Goal: Task Accomplishment & Management: Use online tool/utility

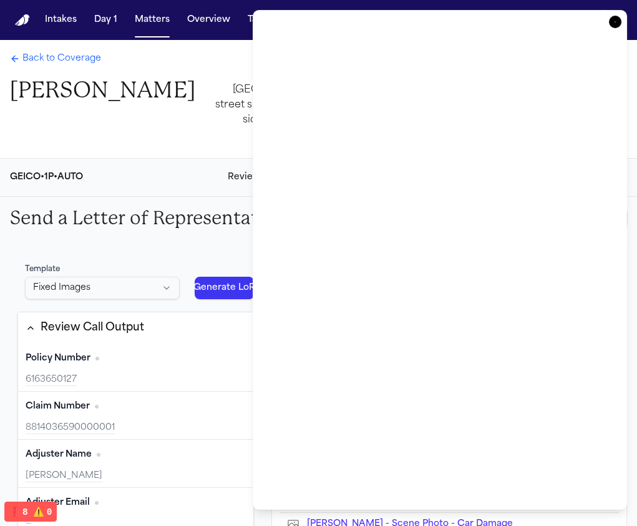
click at [612, 21] on icon "button" at bounding box center [615, 22] width 12 height 12
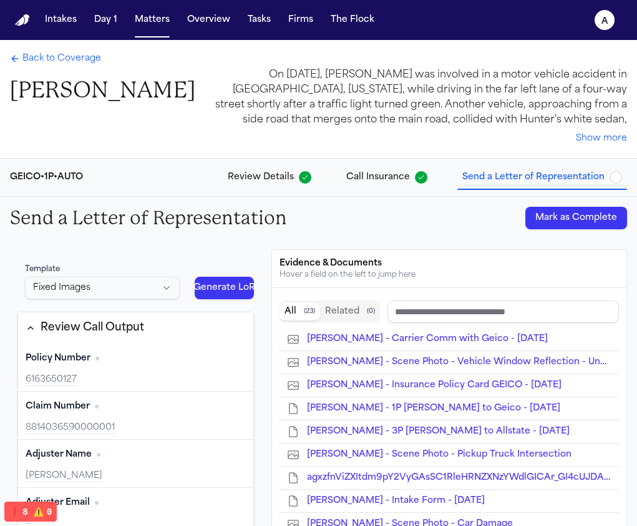
click at [277, 16] on div "Intakes Day 1 Matters Overview Tasks Firms The Flock" at bounding box center [210, 20] width 340 height 22
click at [298, 22] on button "Firms" at bounding box center [300, 20] width 35 height 22
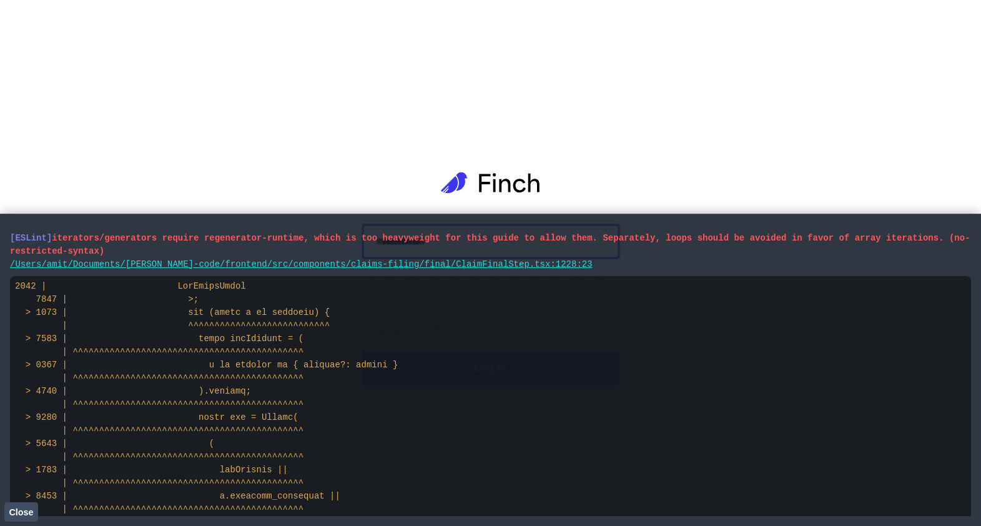
type input "**********"
click at [14, 515] on span "Close" at bounding box center [21, 512] width 24 height 10
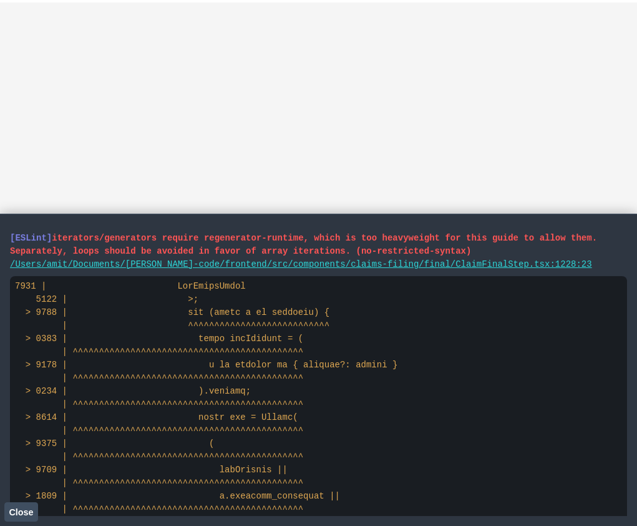
click at [18, 511] on span "Close" at bounding box center [21, 512] width 24 height 10
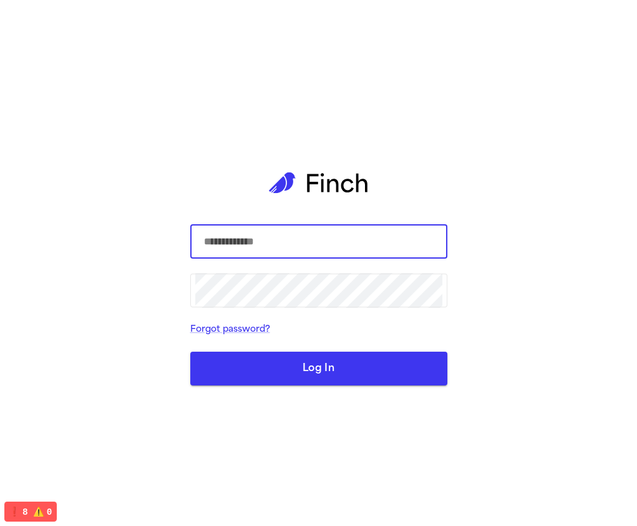
type input "**********"
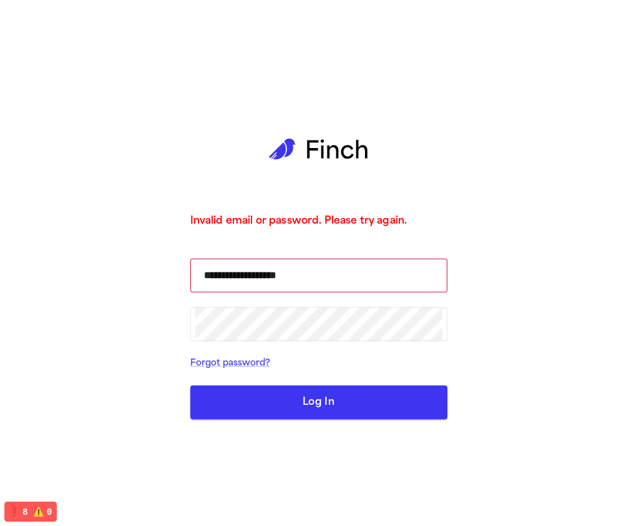
click at [334, 393] on button "Log In" at bounding box center [318, 402] width 257 height 34
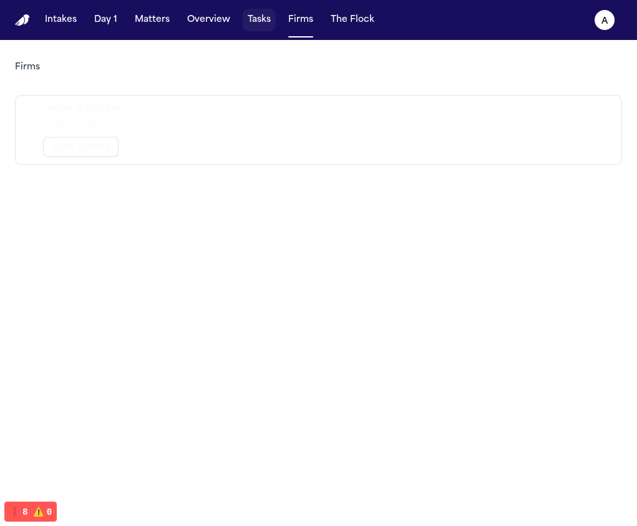
click at [268, 28] on button "Tasks" at bounding box center [259, 20] width 33 height 22
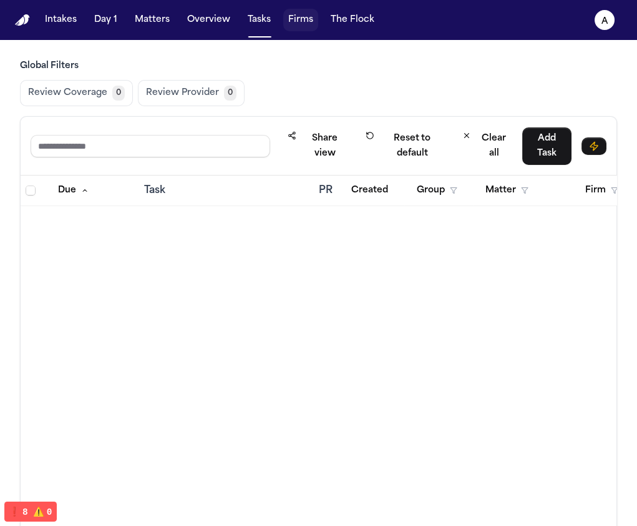
click at [297, 23] on button "Firms" at bounding box center [300, 20] width 35 height 22
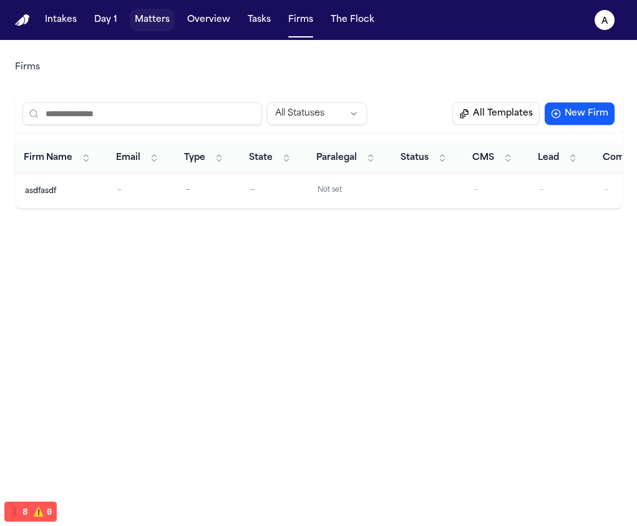
click at [140, 21] on button "Matters" at bounding box center [152, 20] width 45 height 22
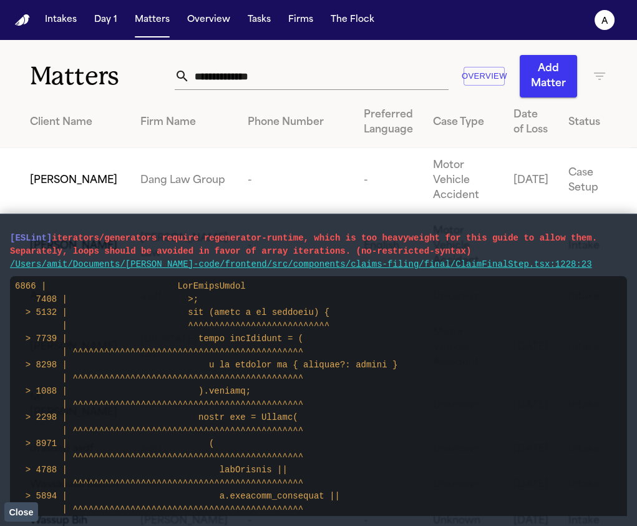
click at [14, 513] on span "Close" at bounding box center [21, 512] width 24 height 10
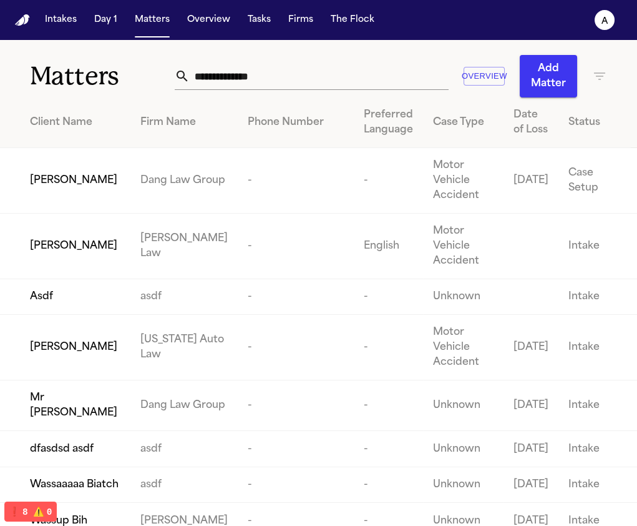
click at [135, 189] on td "Dang Law Group" at bounding box center [183, 181] width 107 height 66
click at [140, 184] on td "Dang Law Group" at bounding box center [183, 181] width 107 height 66
click at [131, 197] on td "Dang Law Group" at bounding box center [183, 181] width 107 height 66
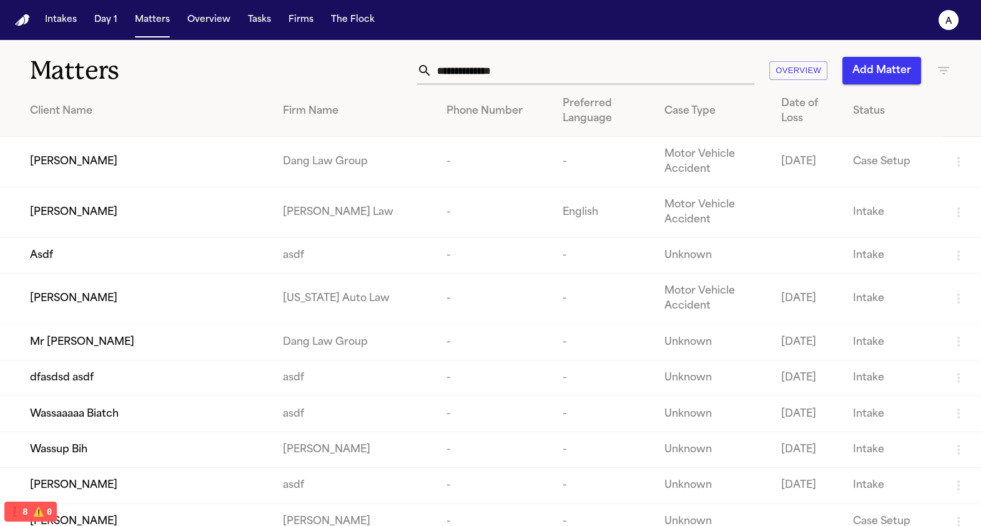
click at [280, 192] on td "McCormick Law" at bounding box center [355, 212] width 164 height 51
click at [278, 176] on td "Dang Law Group" at bounding box center [355, 162] width 164 height 51
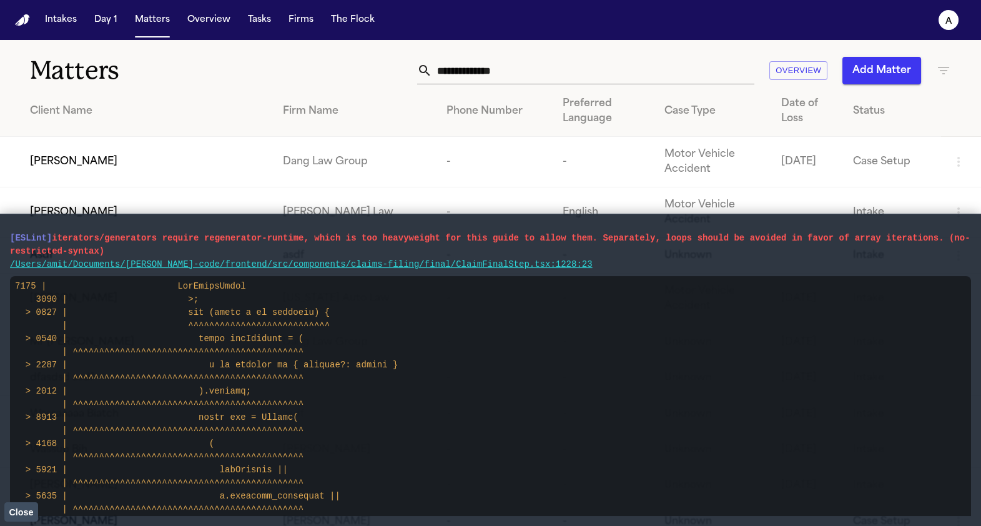
click at [6, 513] on button "Close" at bounding box center [21, 511] width 34 height 19
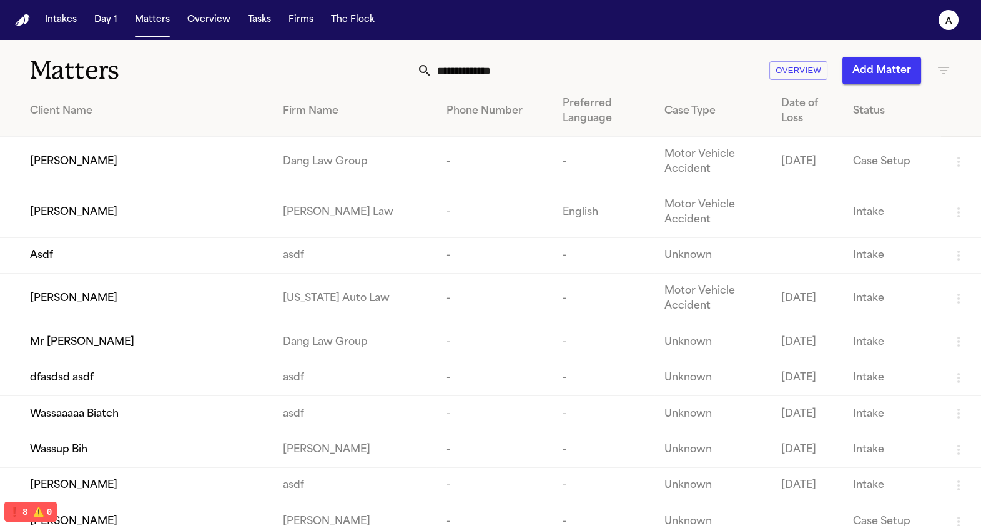
click at [301, 137] on td "Dang Law Group" at bounding box center [355, 162] width 164 height 51
click at [245, 153] on td "[PERSON_NAME]" at bounding box center [136, 162] width 273 height 51
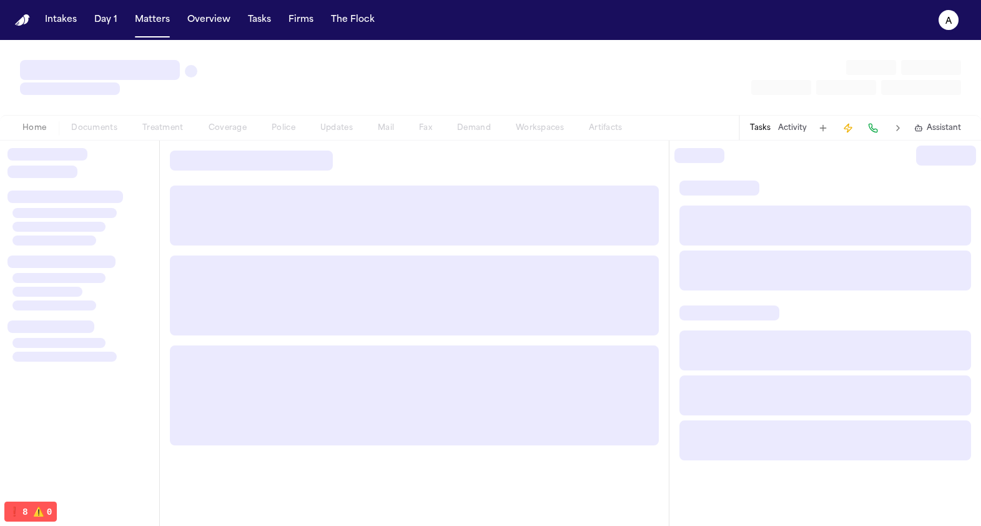
click at [245, 153] on div at bounding box center [251, 160] width 163 height 20
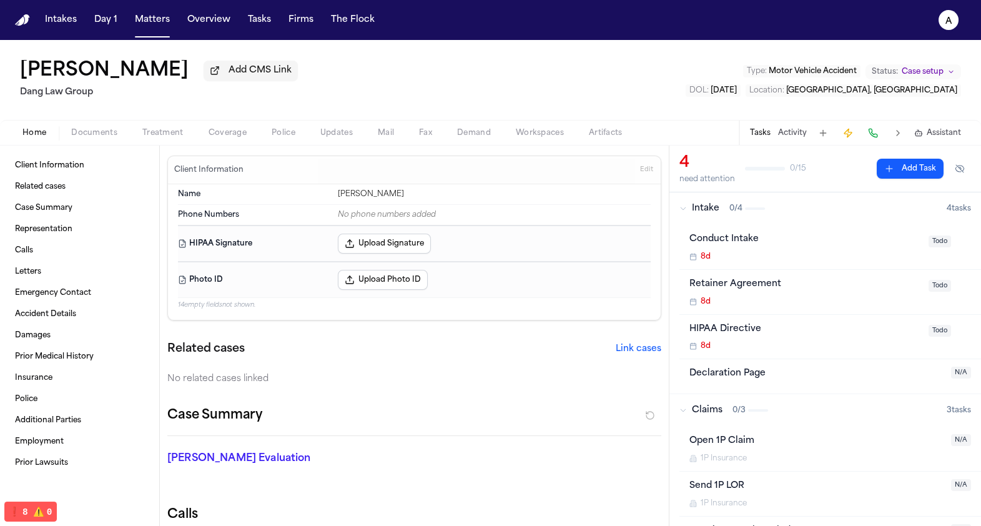
click at [227, 144] on div "Home Documents Treatment Coverage Police Updates Mail Fax Demand Workspaces Art…" at bounding box center [490, 132] width 981 height 25
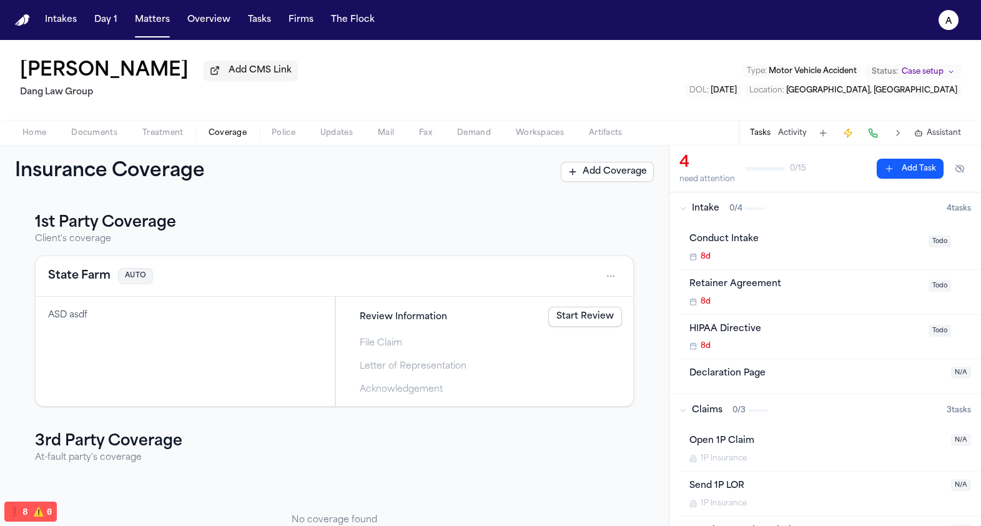
click at [230, 129] on span "Coverage" at bounding box center [227, 133] width 38 height 10
click at [572, 324] on link "Start Review" at bounding box center [585, 316] width 74 height 20
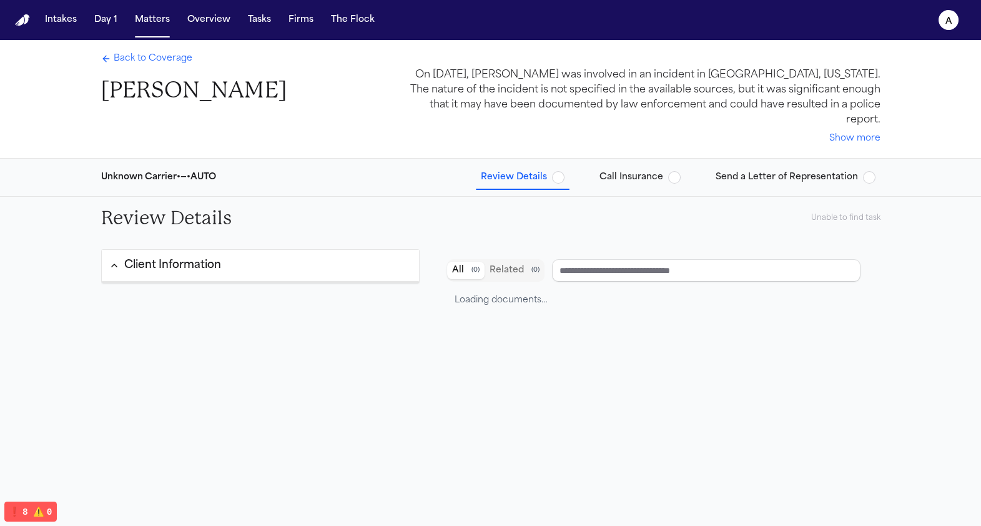
type input "**********"
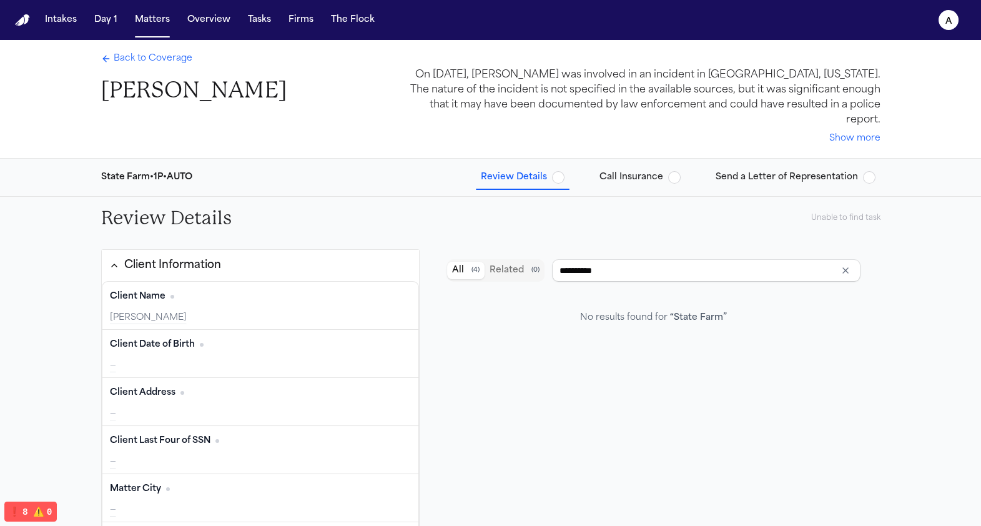
click at [759, 166] on button "Send a Letter of Representation" at bounding box center [795, 177] width 170 height 22
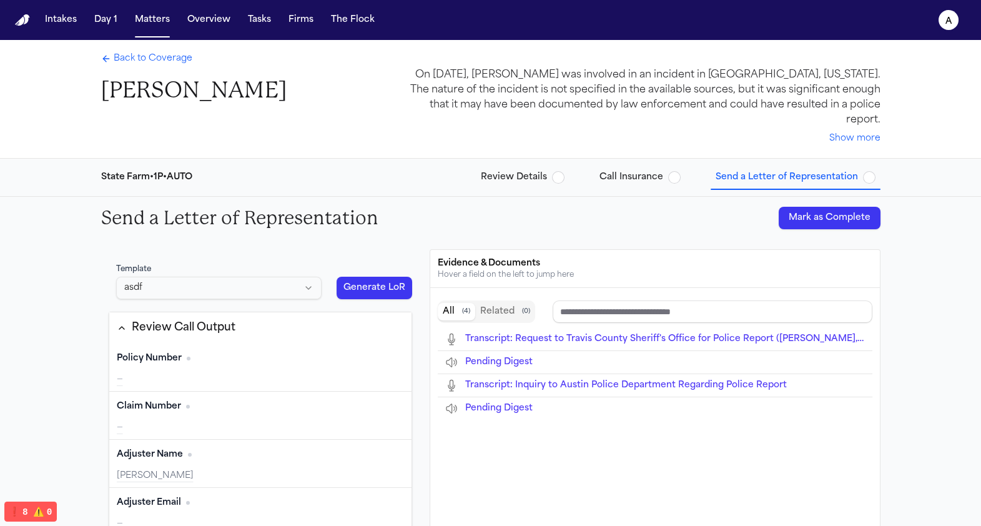
click at [368, 277] on button "Generate LoR" at bounding box center [374, 288] width 76 height 22
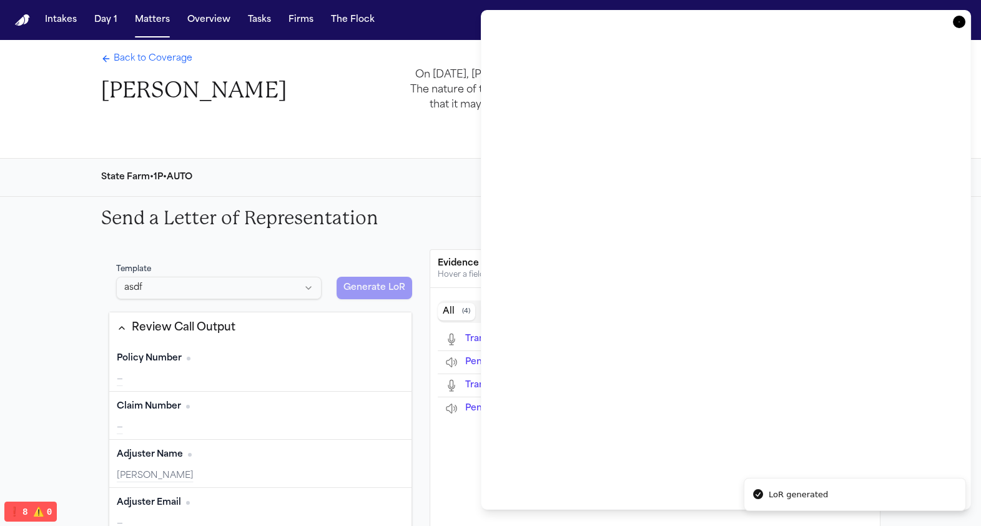
click at [961, 25] on icon "button" at bounding box center [959, 22] width 12 height 12
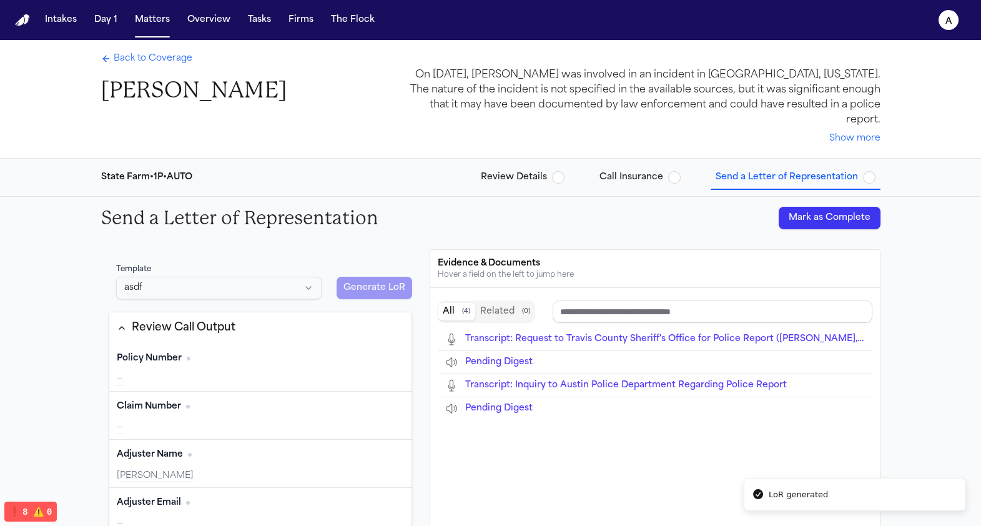
click at [268, 264] on html "LoR generated Intakes Day 1 Matters Overview Tasks Firms The Flock a Back to Co…" at bounding box center [490, 263] width 981 height 526
click at [238, 315] on button "Review Call Output" at bounding box center [260, 327] width 303 height 31
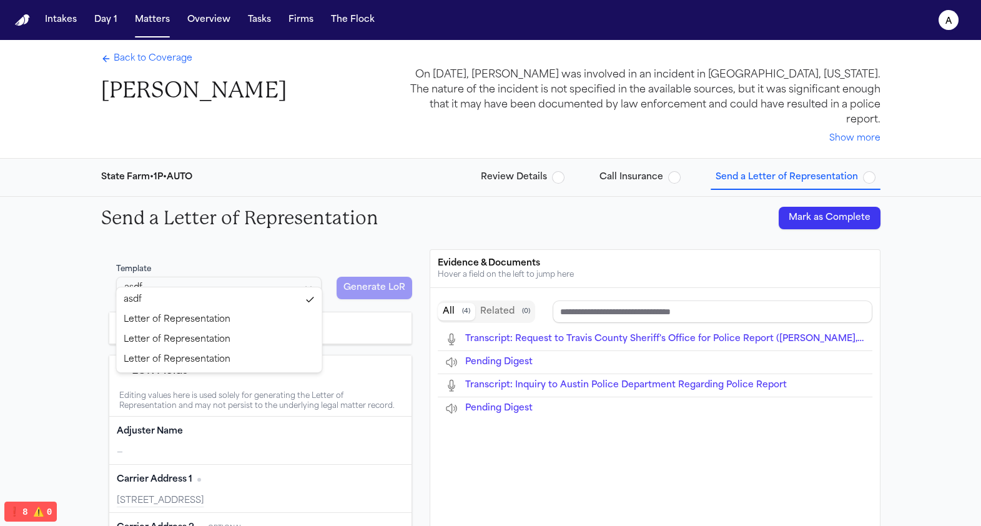
click at [240, 267] on html "Intakes Day 1 Matters Overview Tasks Firms The Flock a Back to Coverage Paul Ma…" at bounding box center [490, 263] width 981 height 526
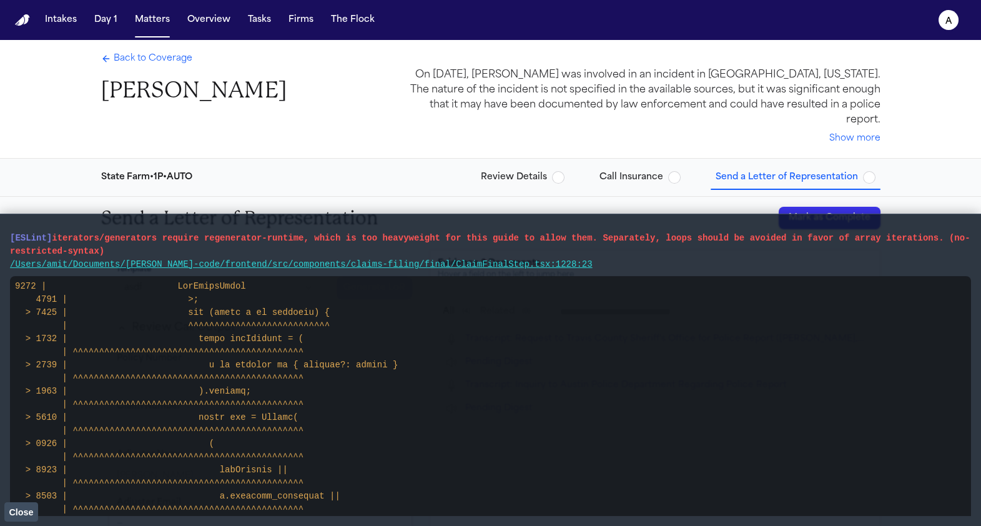
click at [30, 509] on span "Close" at bounding box center [21, 512] width 24 height 10
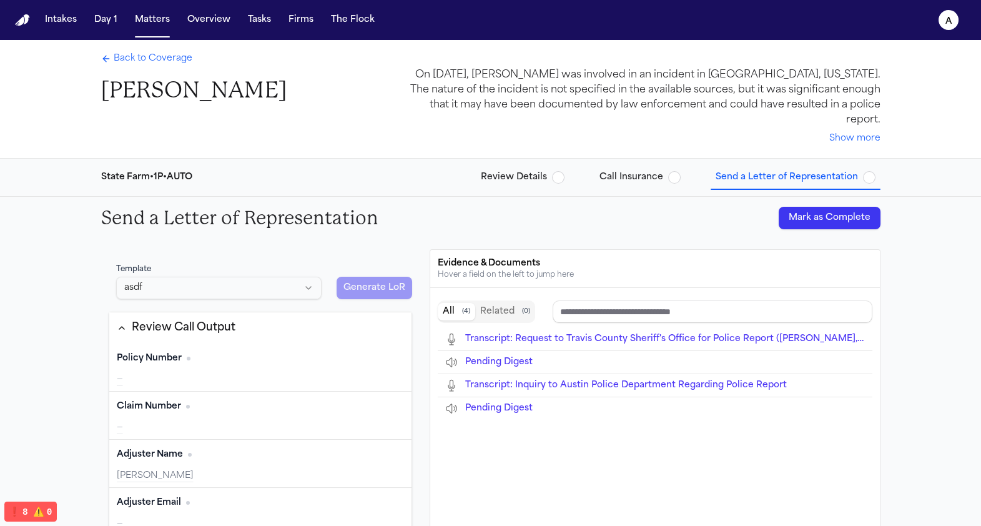
click at [157, 60] on span "Back to Coverage" at bounding box center [153, 58] width 79 height 12
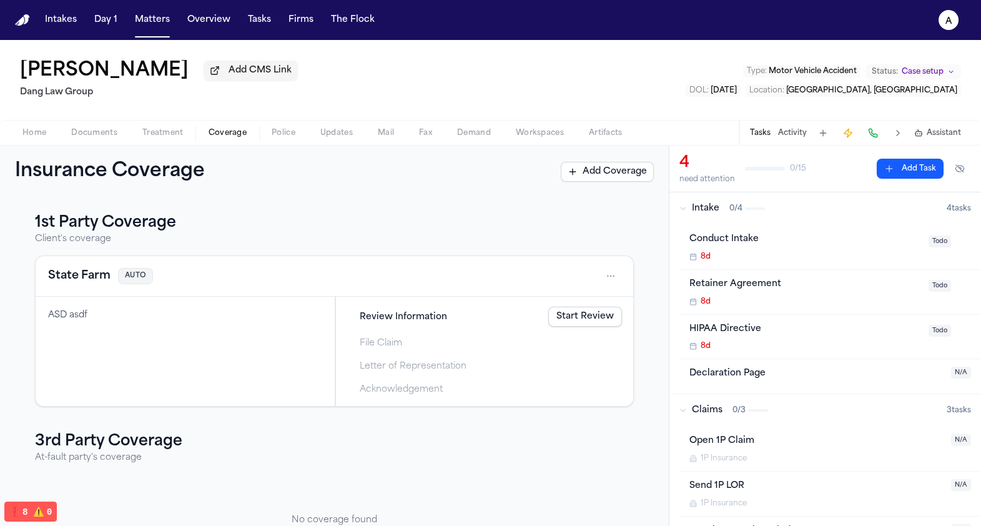
scroll to position [57, 0]
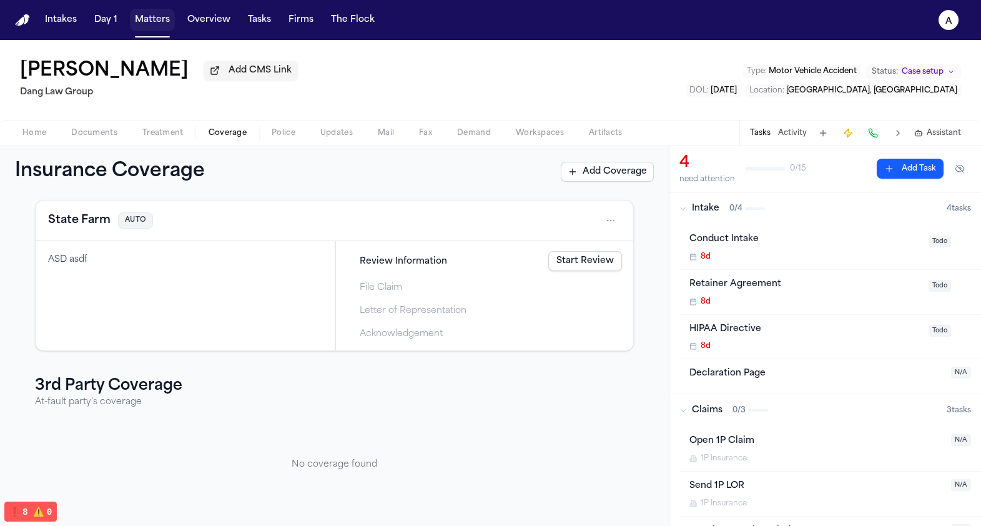
click at [147, 9] on button "Matters" at bounding box center [152, 20] width 45 height 22
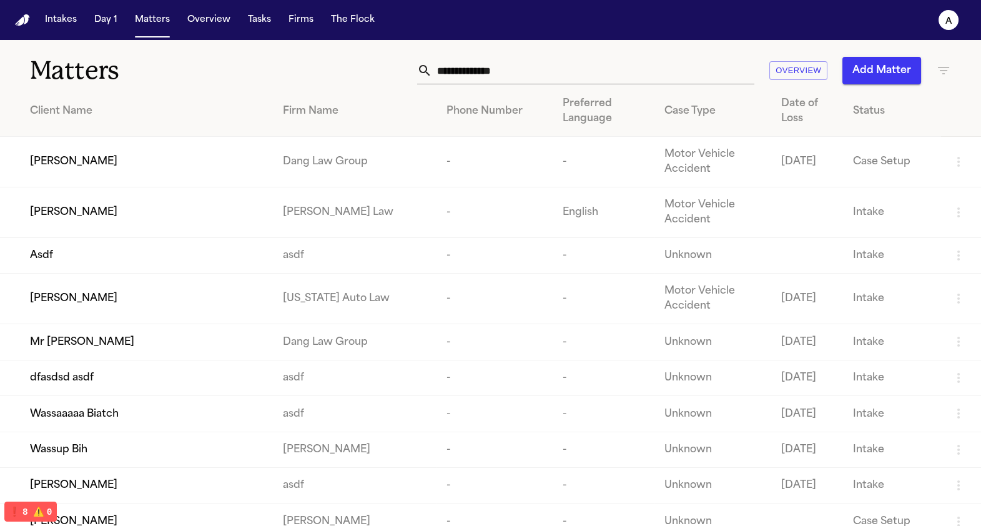
click at [99, 217] on span "[PERSON_NAME]" at bounding box center [73, 212] width 87 height 15
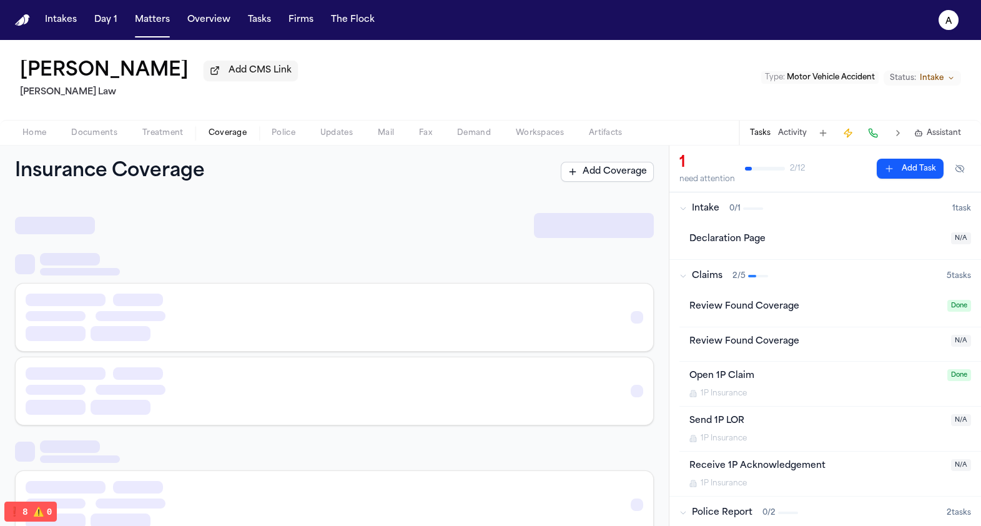
click at [227, 138] on span "Coverage" at bounding box center [227, 133] width 38 height 10
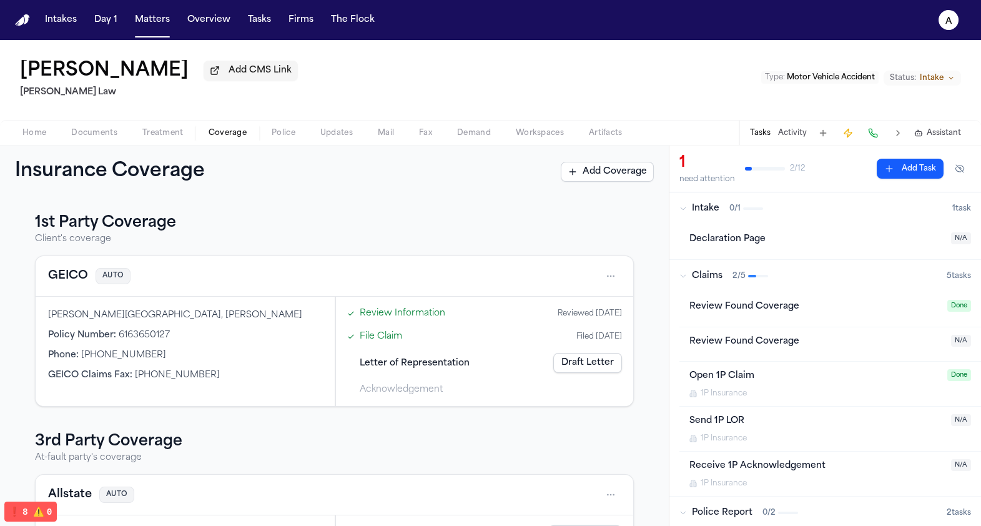
click at [582, 360] on link "Draft Letter" at bounding box center [587, 363] width 69 height 20
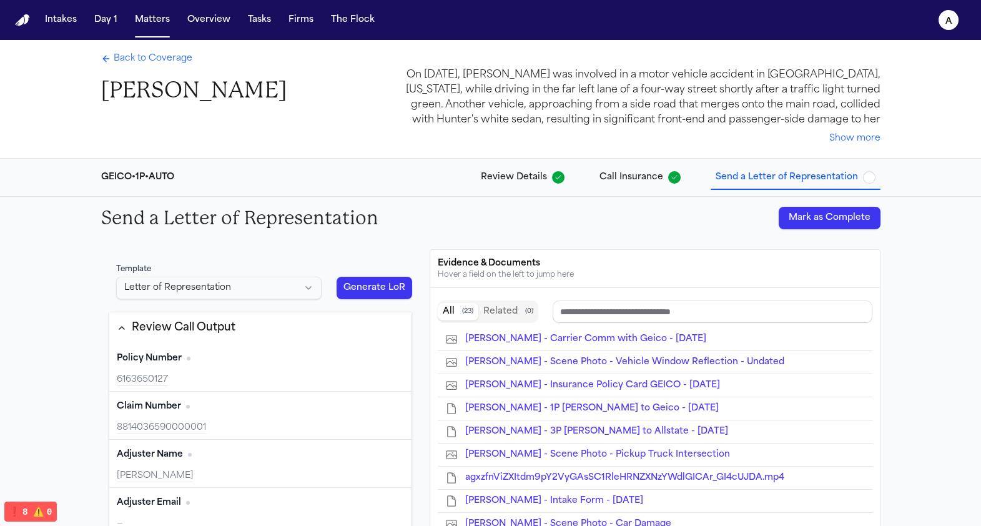
click at [371, 289] on button "Generate LoR" at bounding box center [374, 288] width 76 height 22
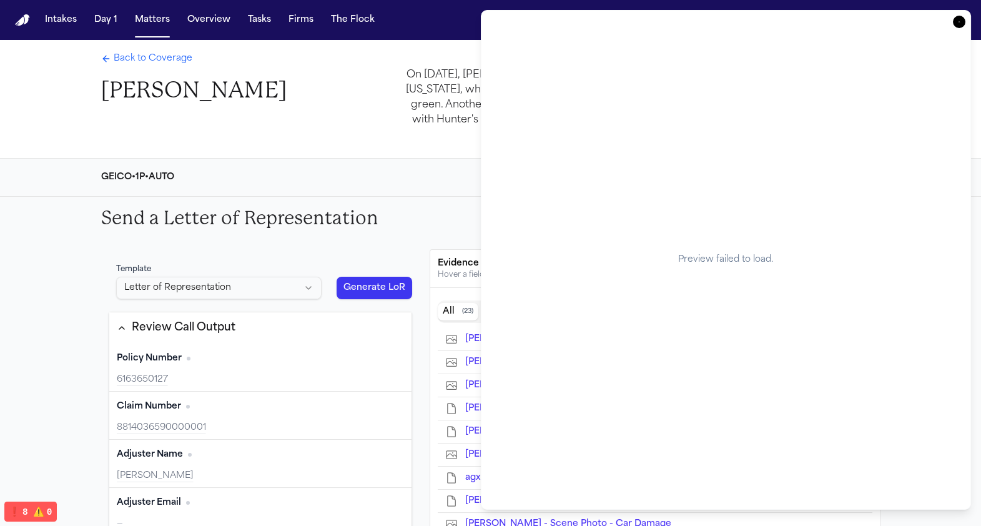
click at [959, 23] on icon "button" at bounding box center [959, 22] width 12 height 12
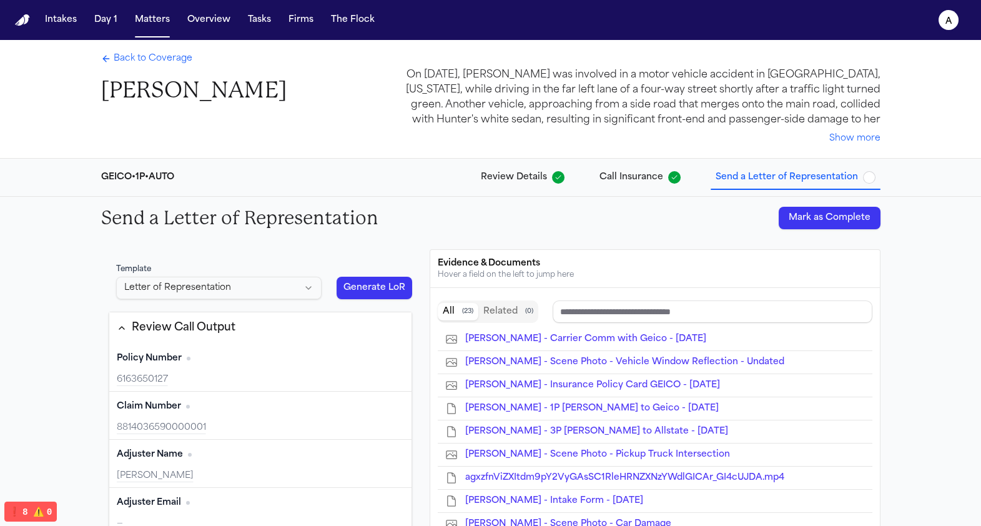
click at [359, 290] on button "Generate LoR" at bounding box center [374, 288] width 76 height 22
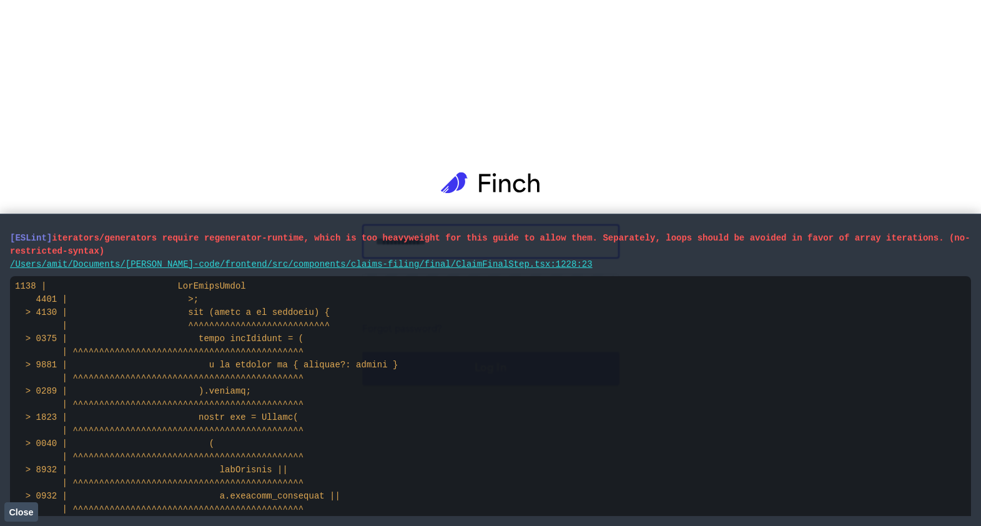
click at [12, 507] on span "Close" at bounding box center [21, 512] width 24 height 10
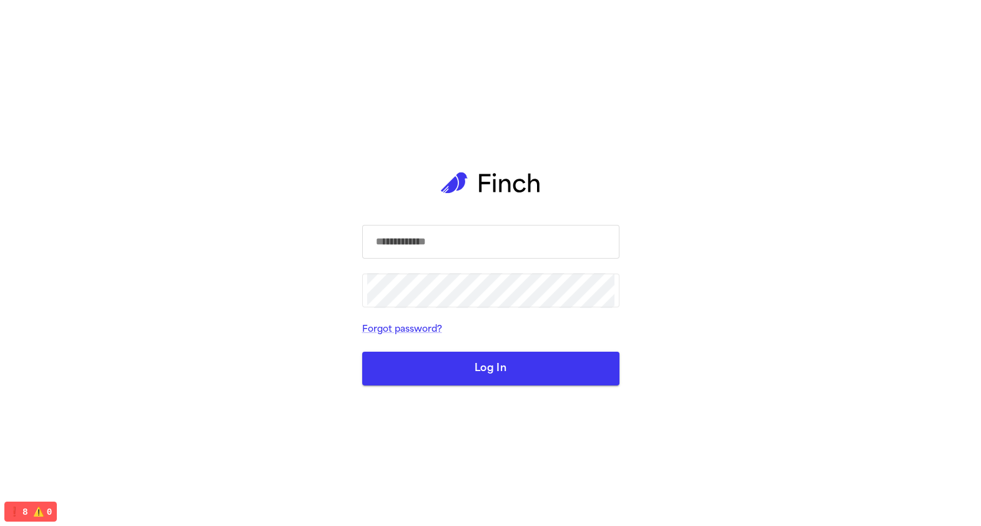
click at [390, 247] on input "text" at bounding box center [490, 241] width 247 height 35
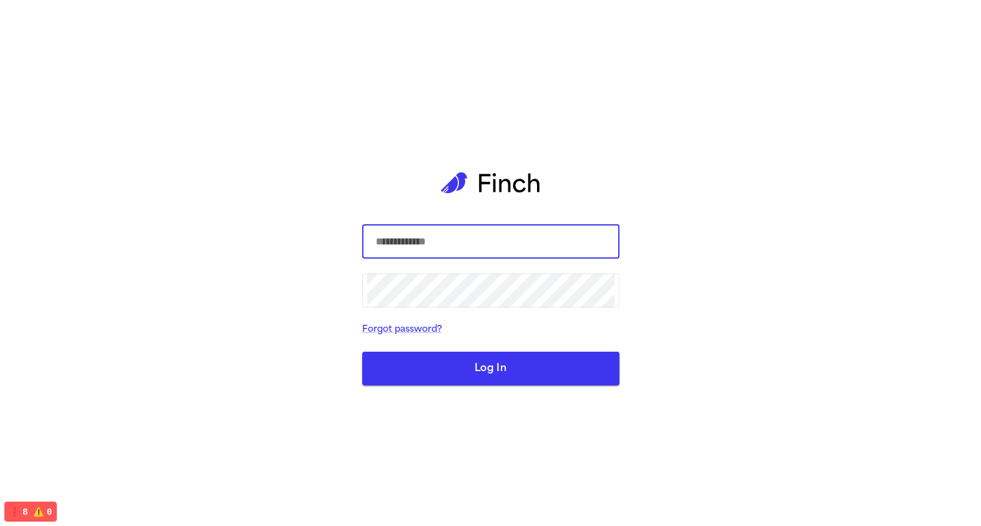
type input "*****"
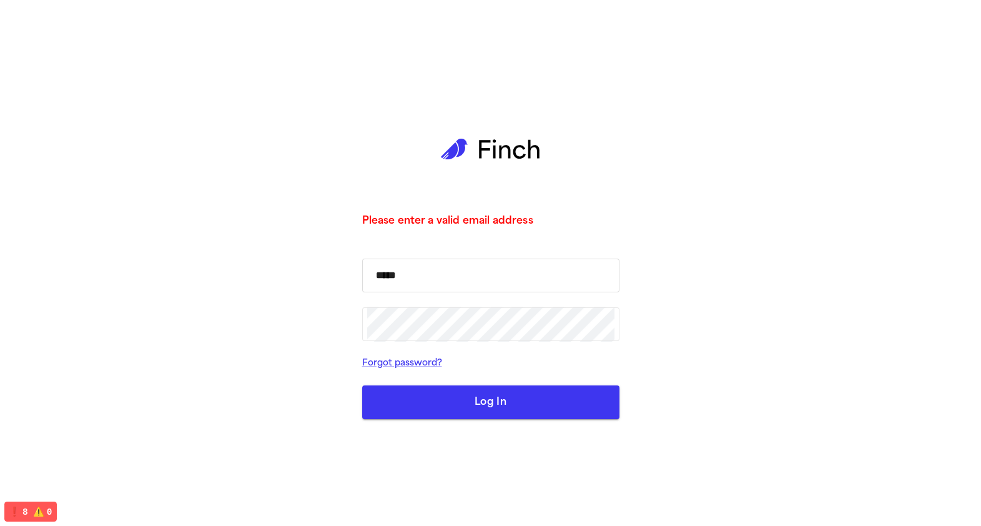
click at [428, 271] on input "*****" at bounding box center [490, 275] width 247 height 35
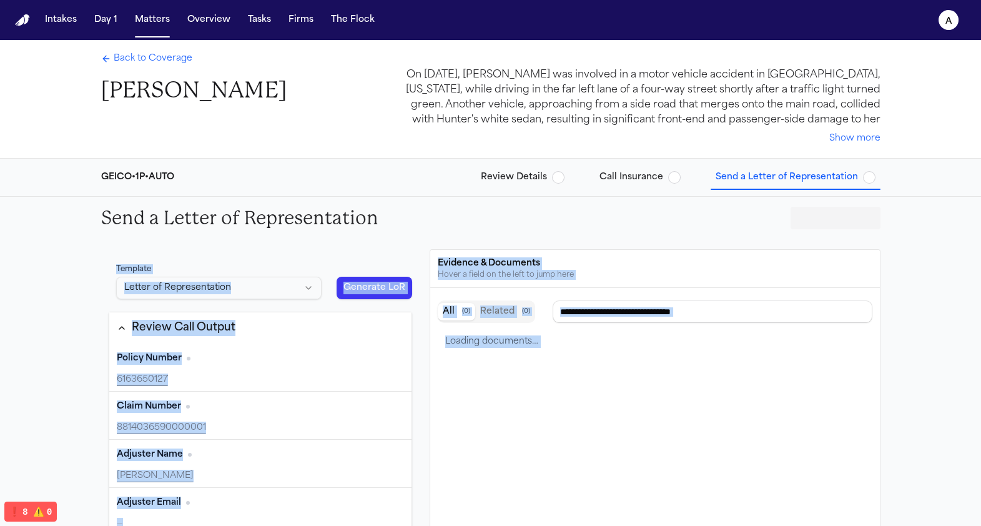
click at [245, 190] on div "GEICO • 1P • AUTO Review Details Call Insurance Send a Letter of Representation" at bounding box center [490, 177] width 799 height 37
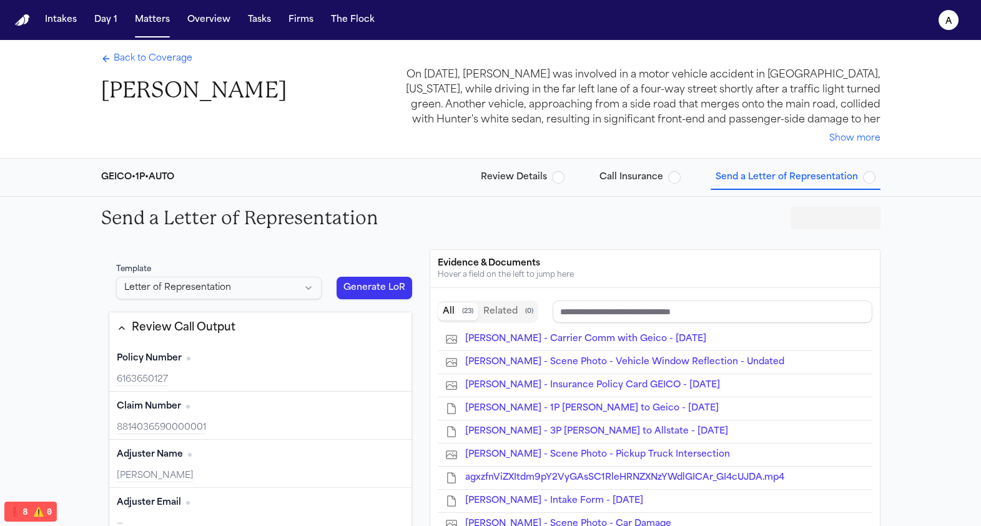
click at [325, 279] on div "Template Letter of Representation" at bounding box center [219, 282] width 220 height 50
click at [357, 285] on button "Generate LoR" at bounding box center [374, 288] width 76 height 22
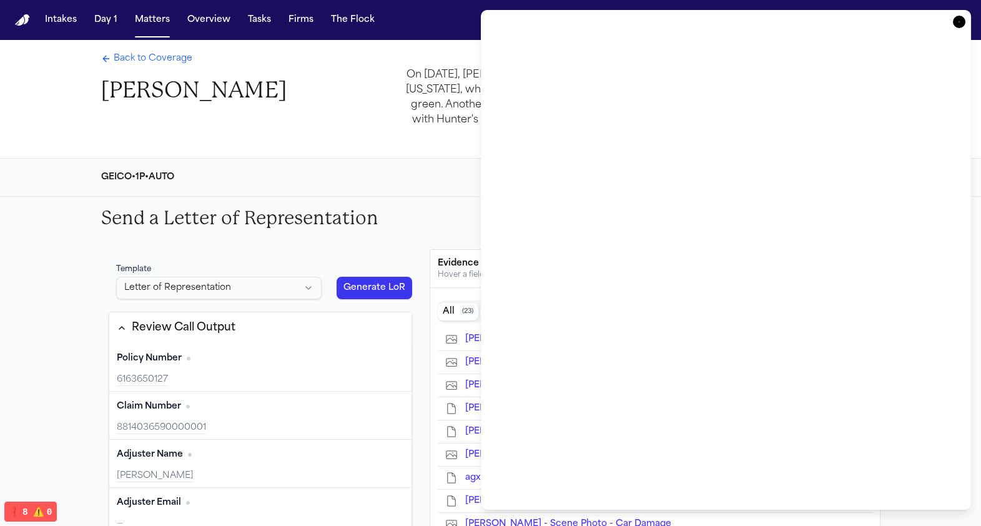
click at [353, 282] on button "Generate LoR" at bounding box center [374, 288] width 76 height 22
